Goal: Information Seeking & Learning: Learn about a topic

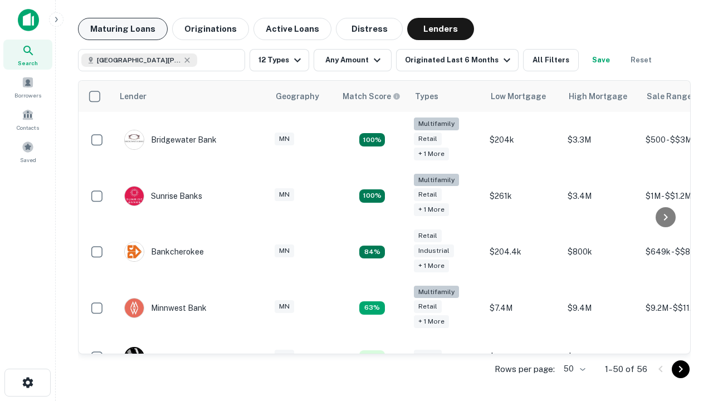
click at [123, 29] on button "Maturing Loans" at bounding box center [123, 29] width 90 height 22
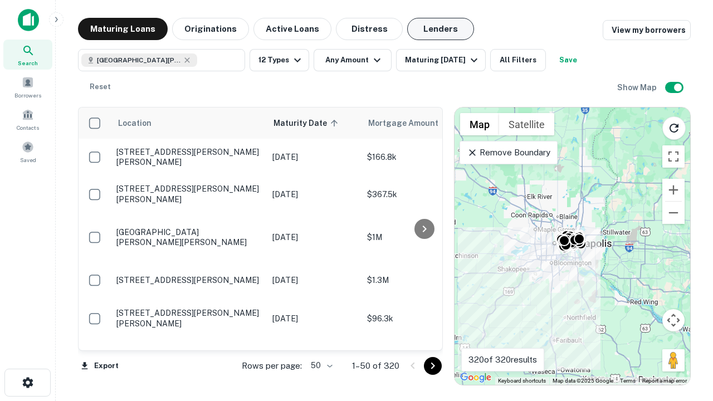
click at [441, 29] on button "Lenders" at bounding box center [440, 29] width 67 height 22
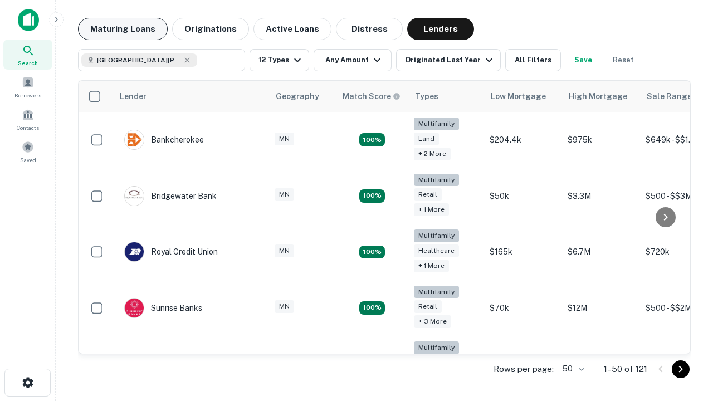
click at [123, 29] on button "Maturing Loans" at bounding box center [123, 29] width 90 height 22
